Goal: Transaction & Acquisition: Purchase product/service

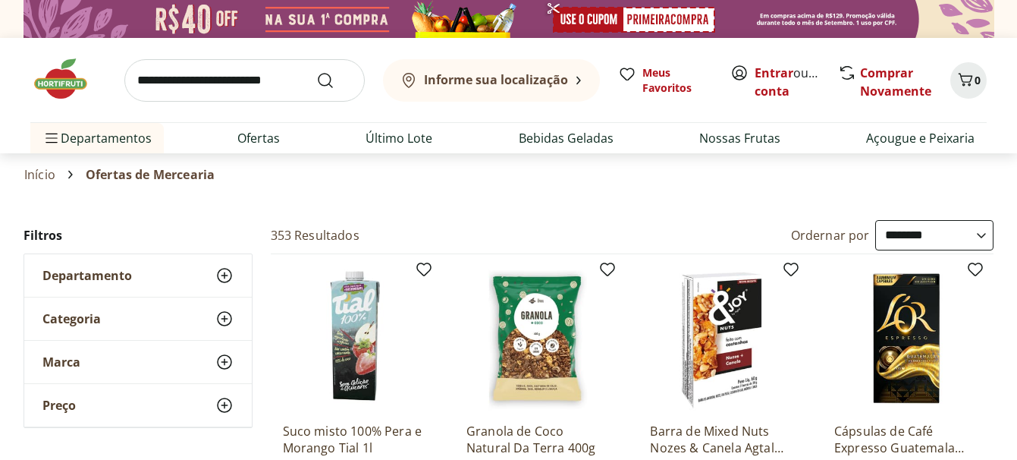
select select "**********"
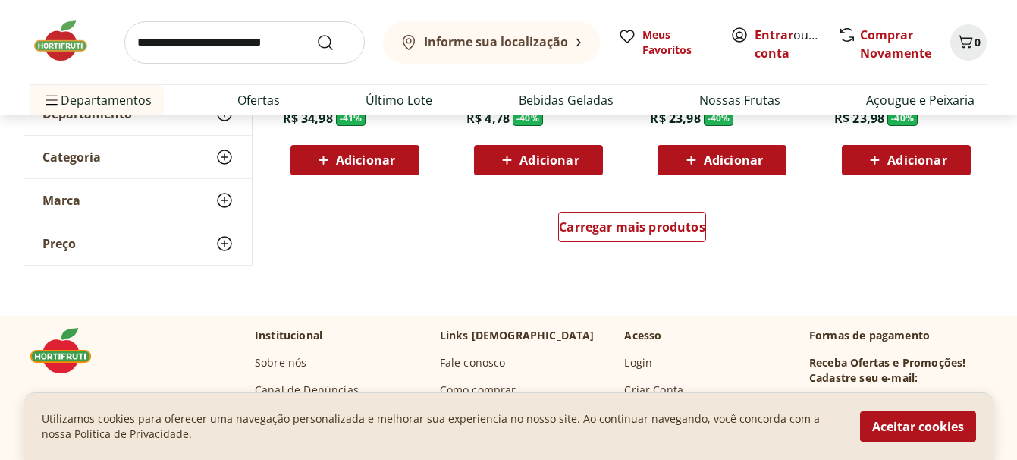
scroll to position [1062, 0]
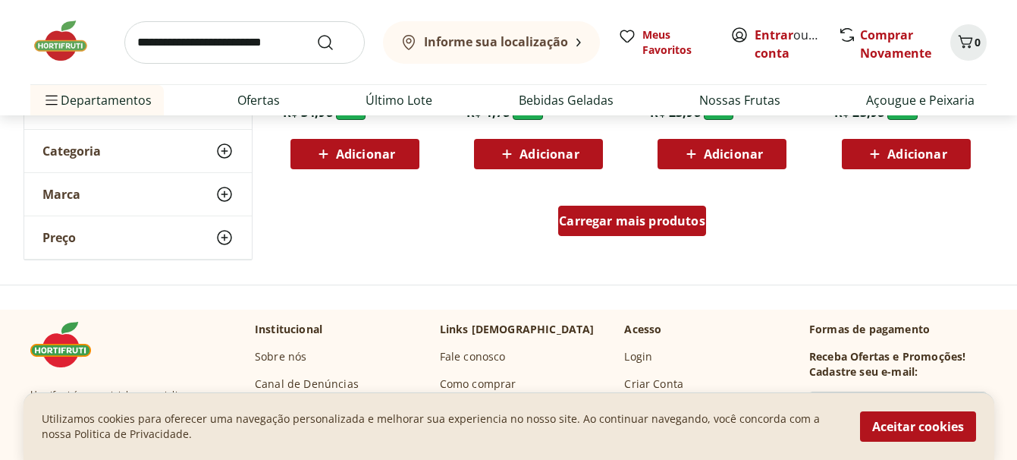
click at [622, 222] on span "Carregar mais produtos" at bounding box center [632, 221] width 146 height 12
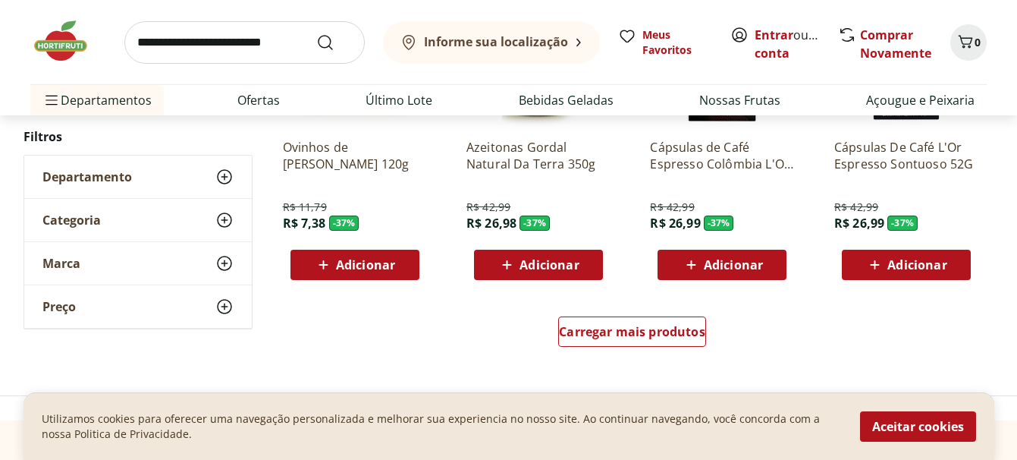
scroll to position [1973, 0]
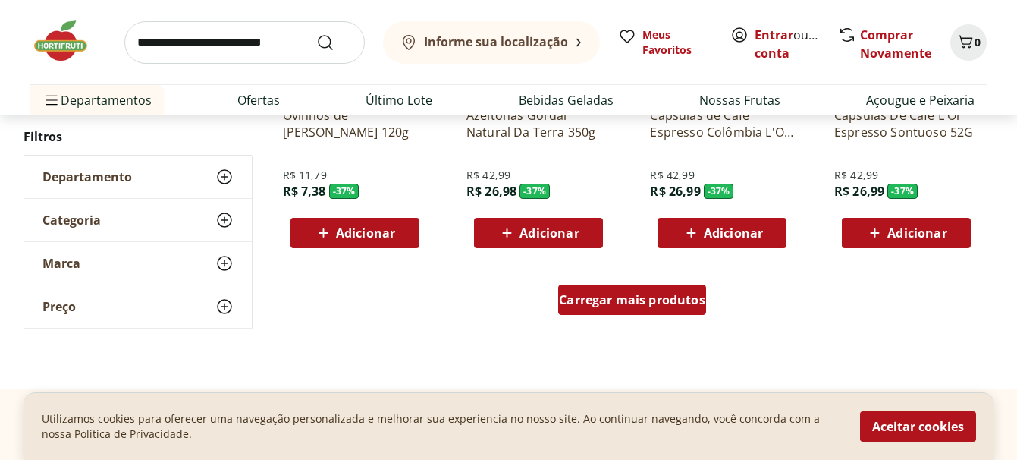
click at [609, 295] on span "Carregar mais produtos" at bounding box center [632, 300] width 146 height 12
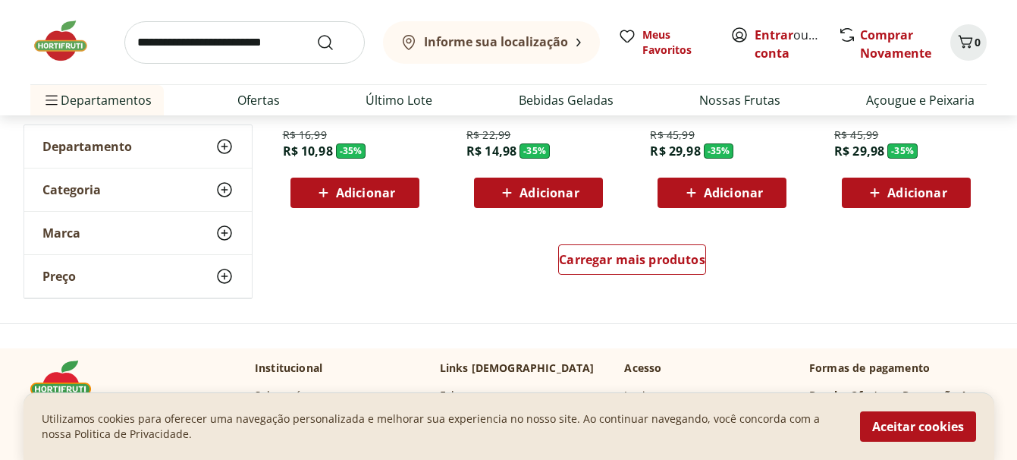
scroll to position [3035, 0]
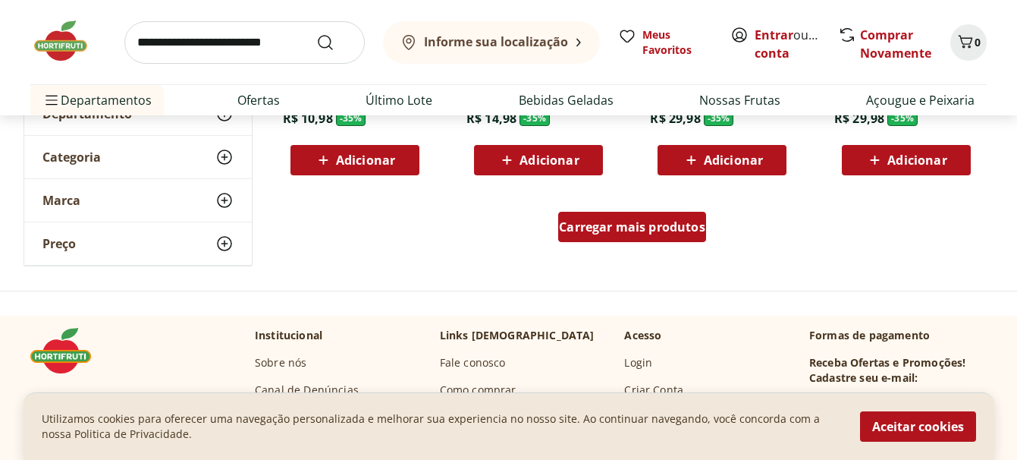
click at [631, 233] on span "Carregar mais produtos" at bounding box center [632, 227] width 146 height 12
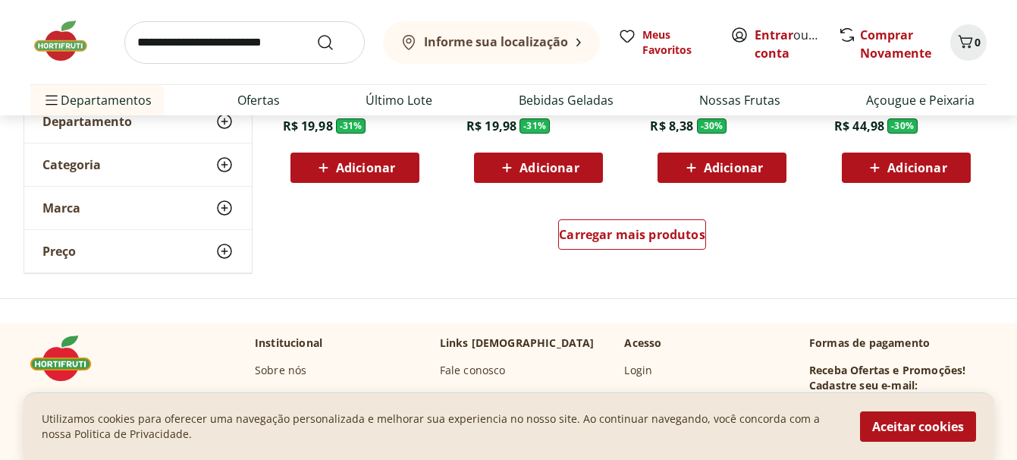
scroll to position [4021, 0]
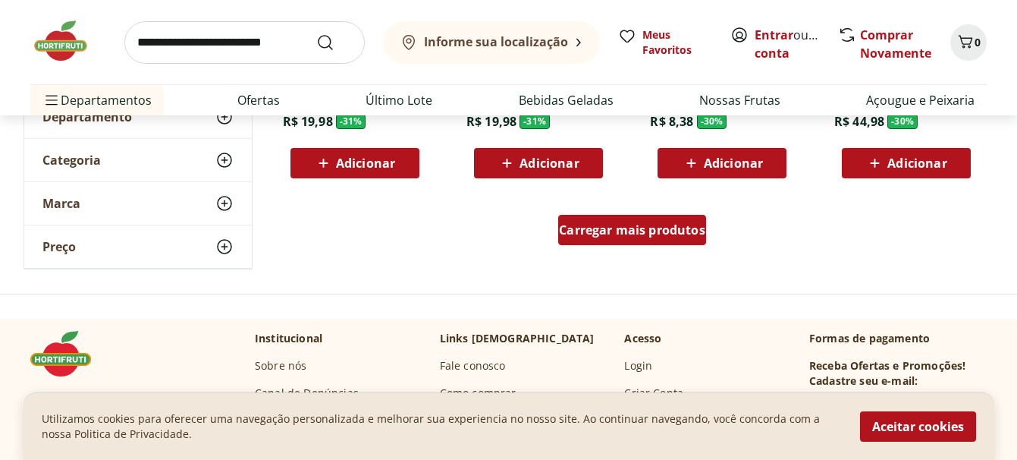
click at [631, 224] on span "Carregar mais produtos" at bounding box center [632, 230] width 146 height 12
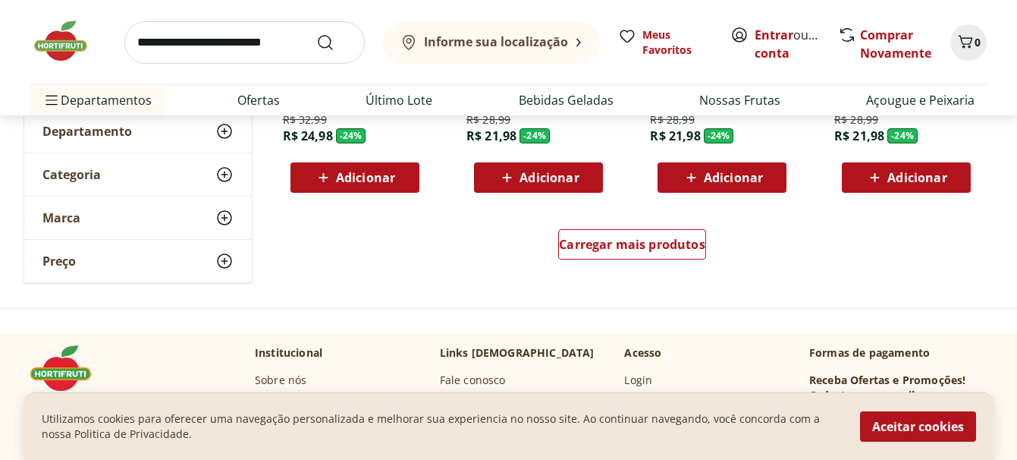
scroll to position [5008, 0]
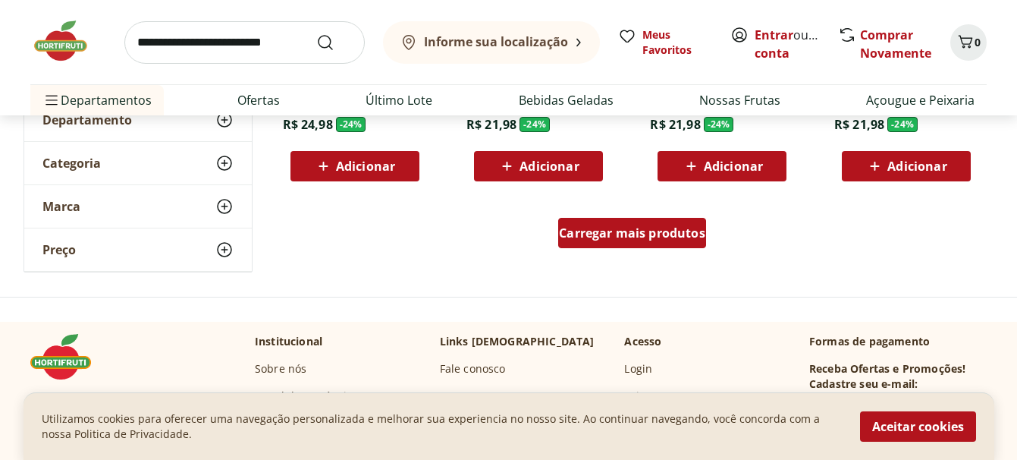
click at [634, 223] on div "Carregar mais produtos" at bounding box center [632, 233] width 148 height 30
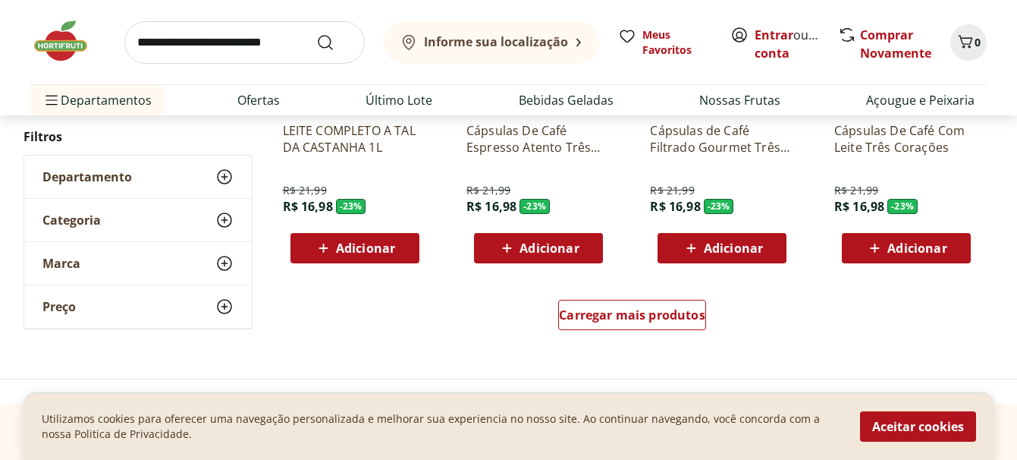
scroll to position [5918, 0]
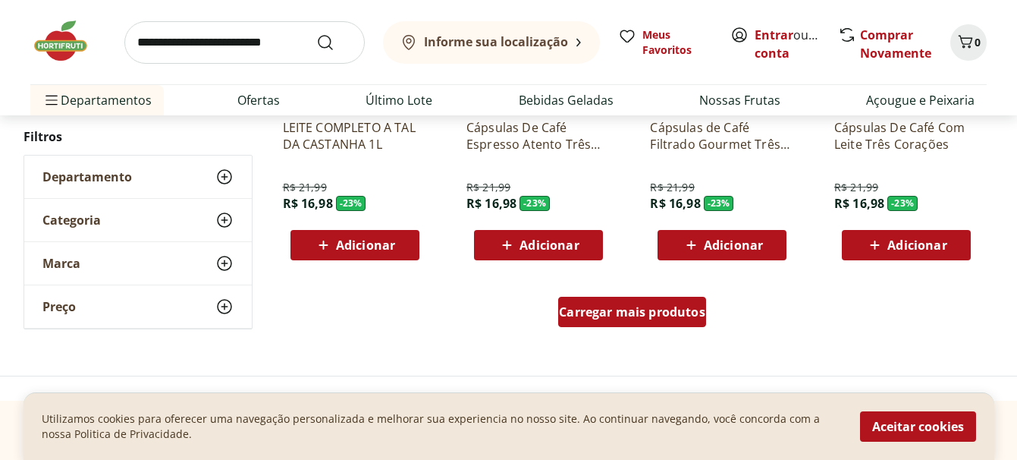
click at [601, 303] on div "Carregar mais produtos" at bounding box center [632, 312] width 148 height 30
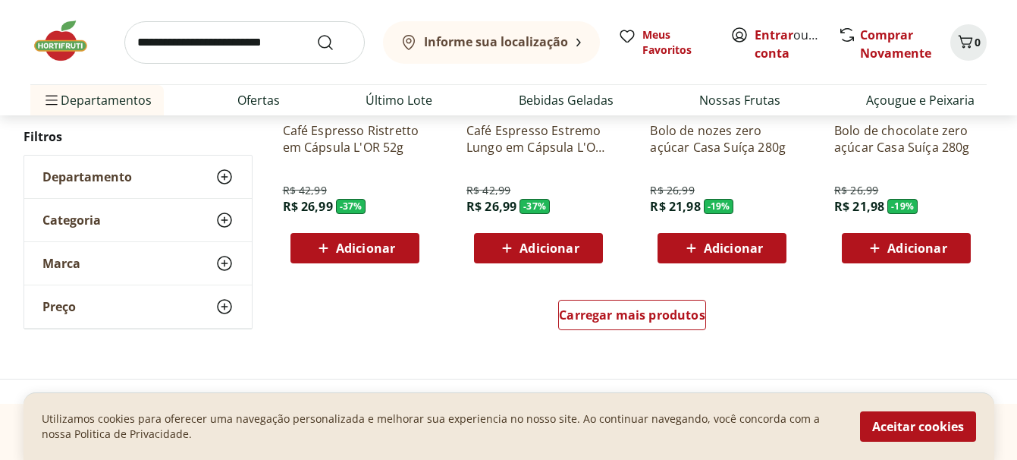
scroll to position [6980, 0]
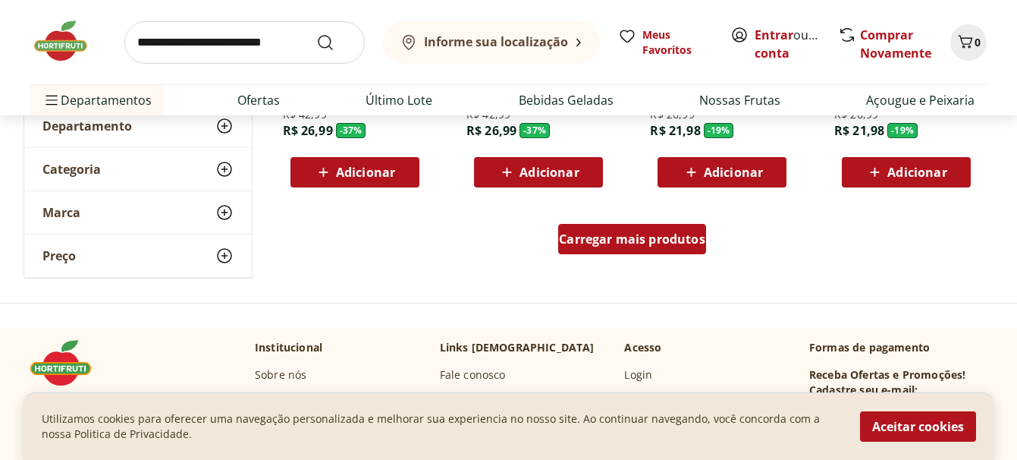
click at [621, 245] on span "Carregar mais produtos" at bounding box center [632, 239] width 146 height 12
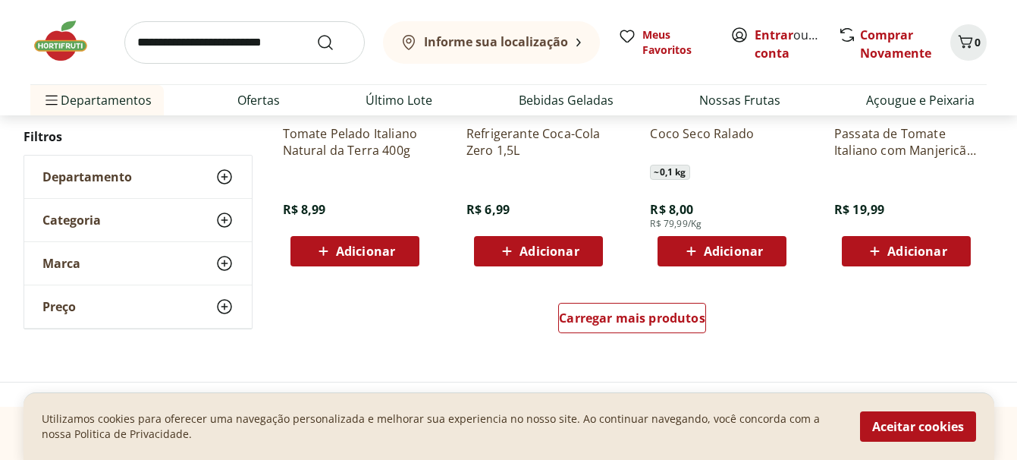
scroll to position [8043, 0]
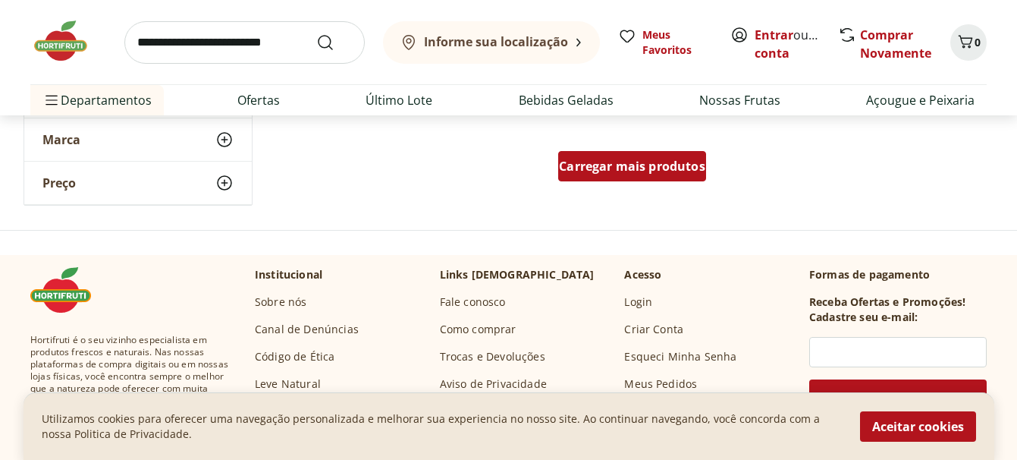
click at [624, 172] on span "Carregar mais produtos" at bounding box center [632, 166] width 146 height 12
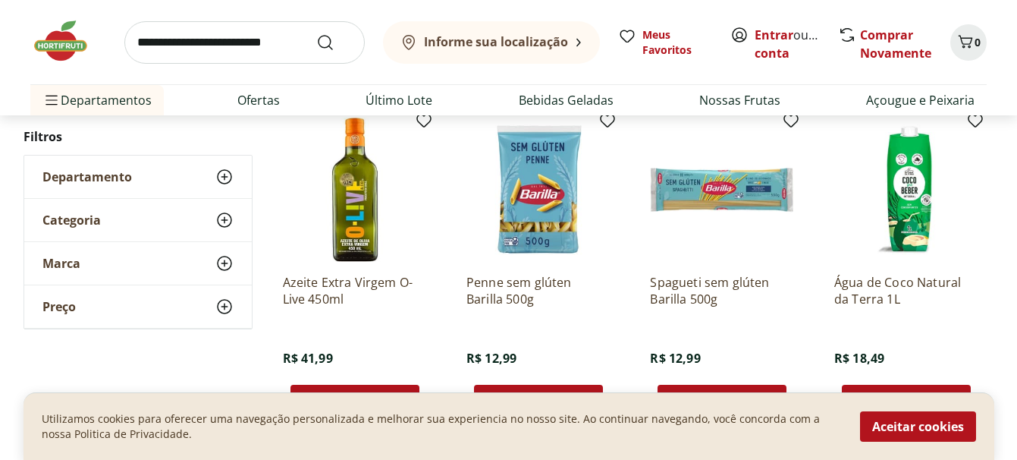
scroll to position [8422, 0]
